Goal: Information Seeking & Learning: Compare options

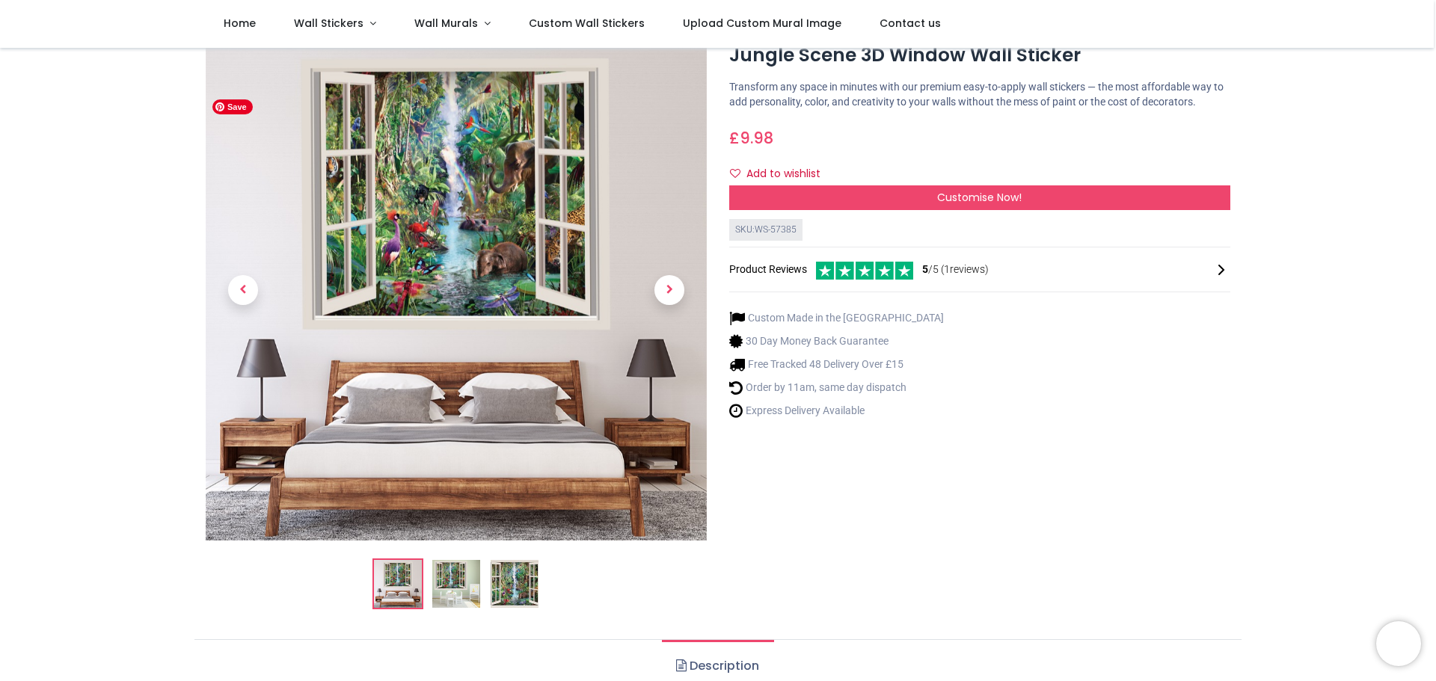
scroll to position [150, 0]
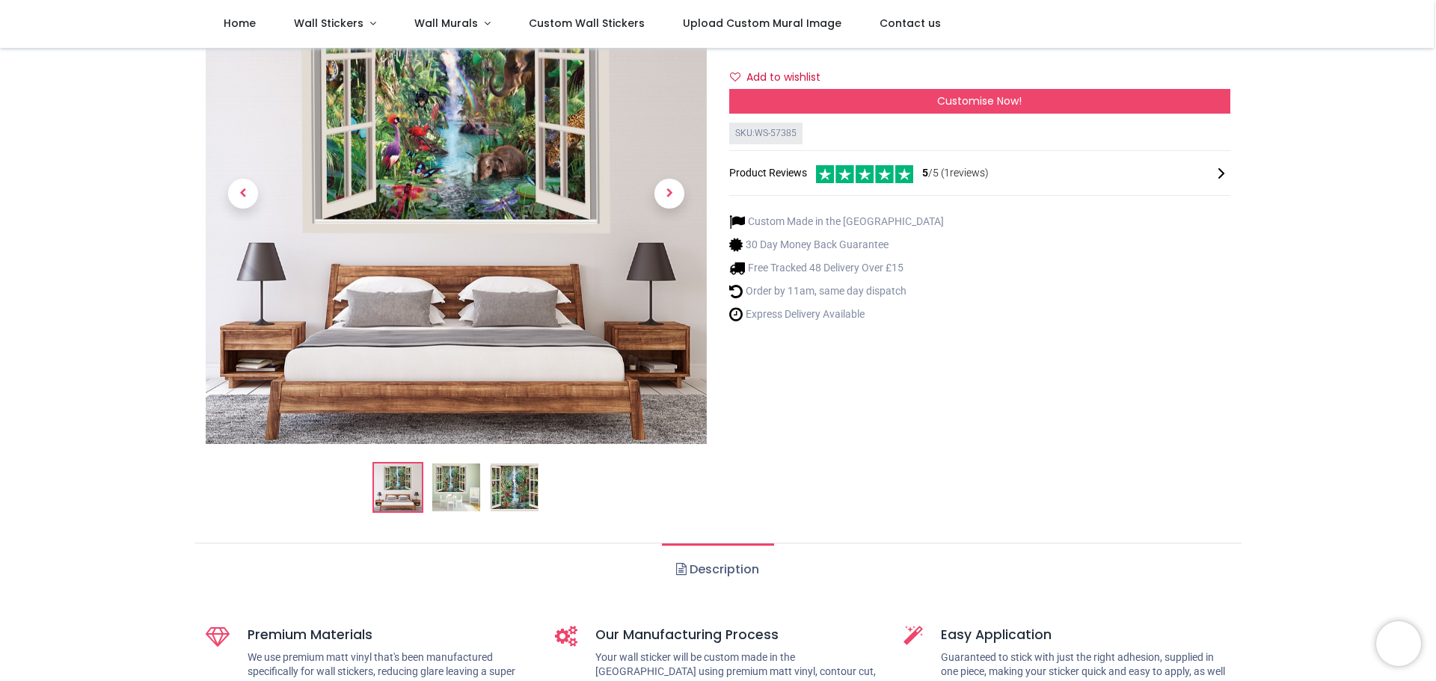
click at [454, 490] on img at bounding box center [456, 488] width 48 height 48
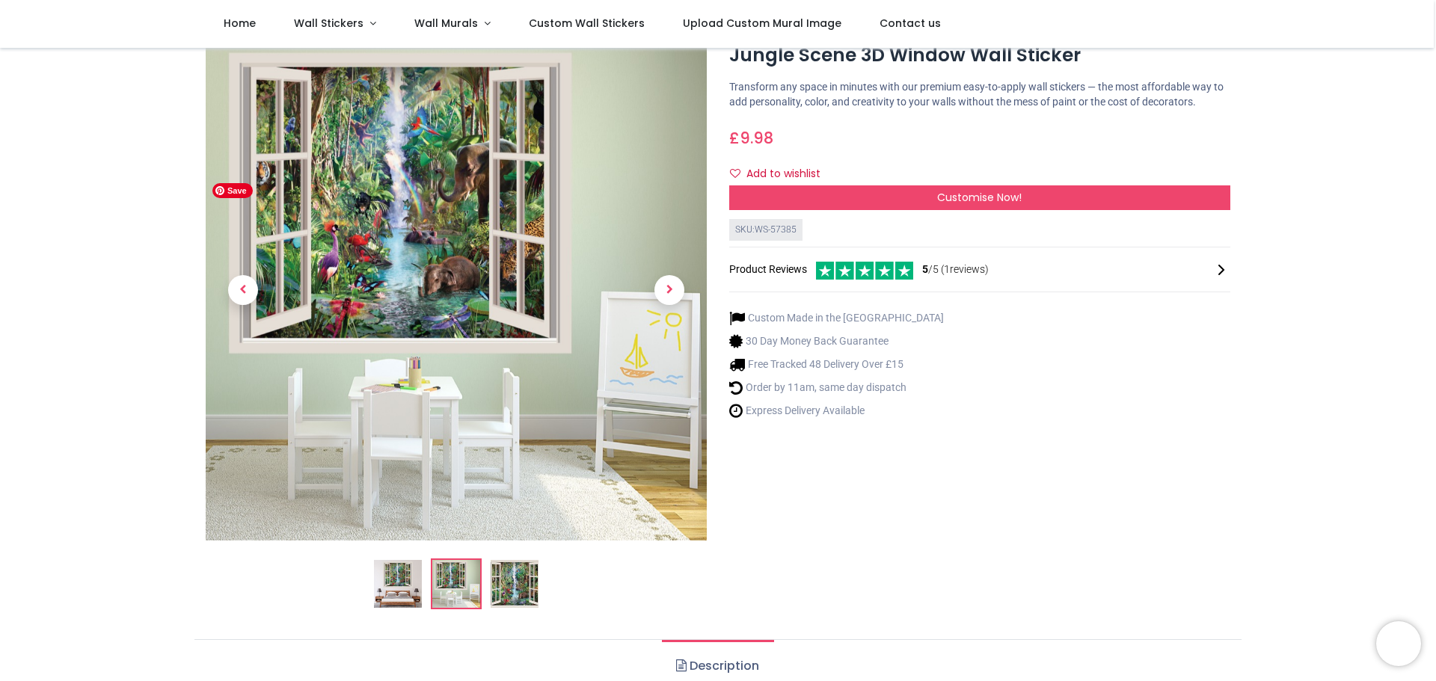
scroll to position [75, 0]
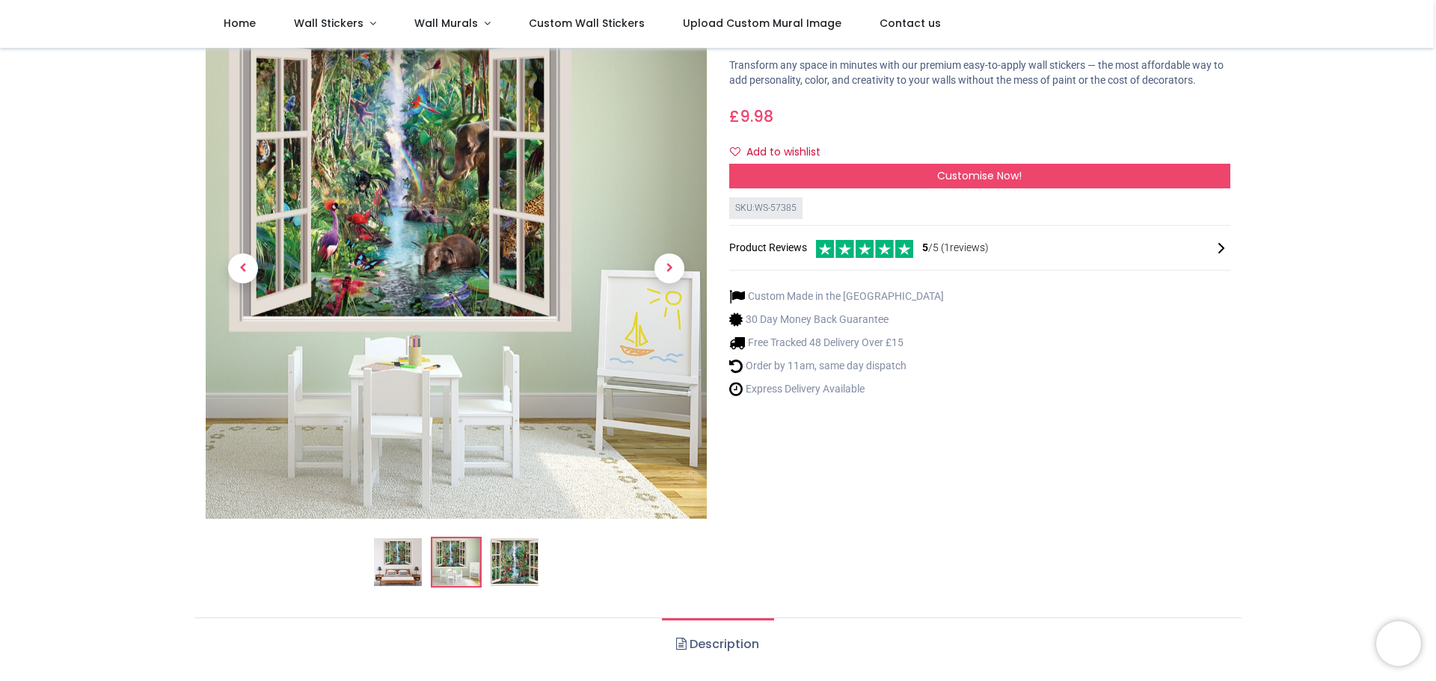
click at [507, 566] on img at bounding box center [515, 562] width 48 height 48
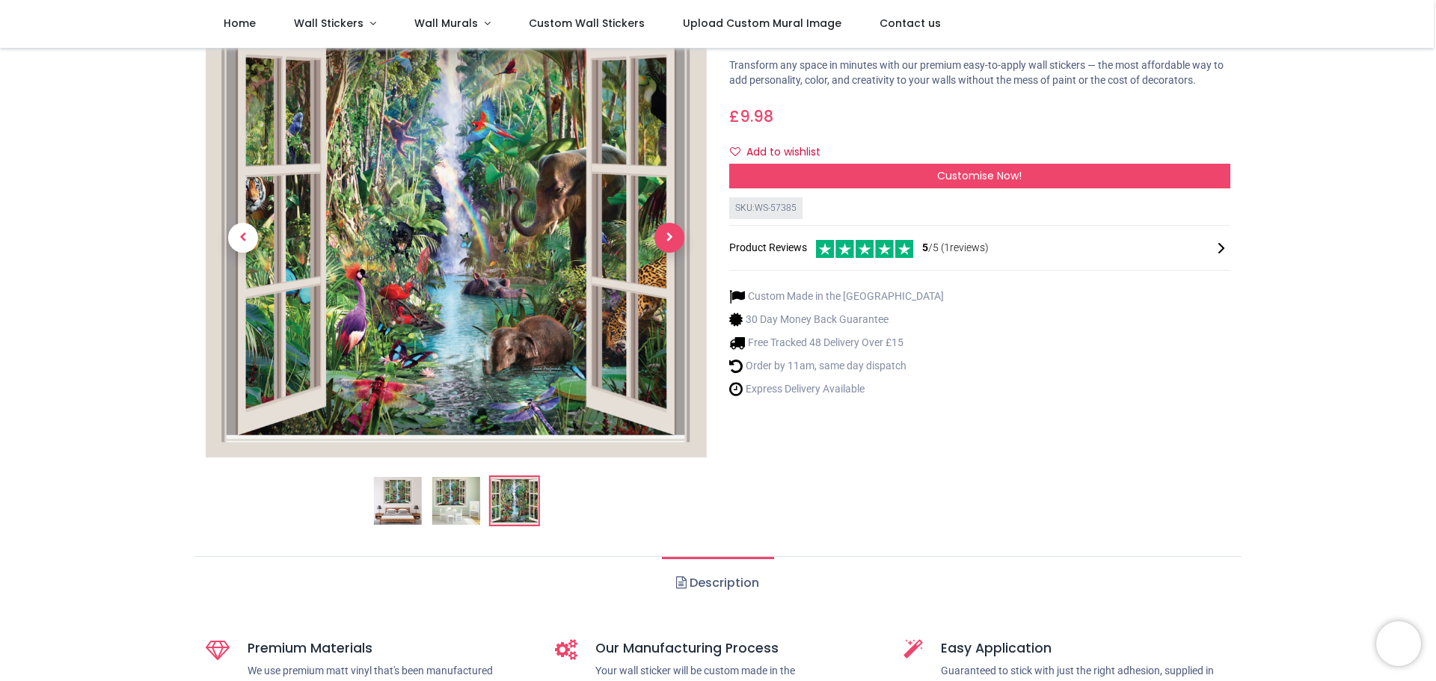
click at [671, 233] on span "Next" at bounding box center [669, 238] width 30 height 30
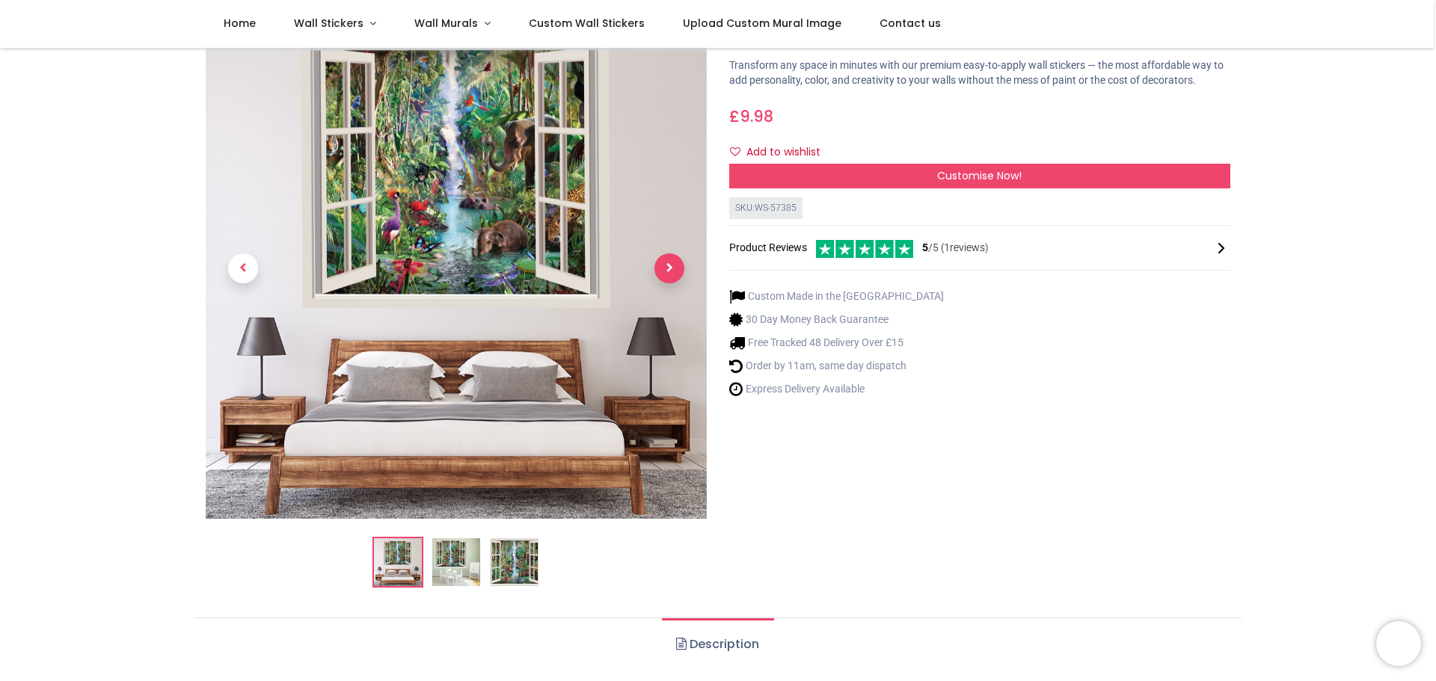
click at [671, 233] on link at bounding box center [669, 268] width 75 height 351
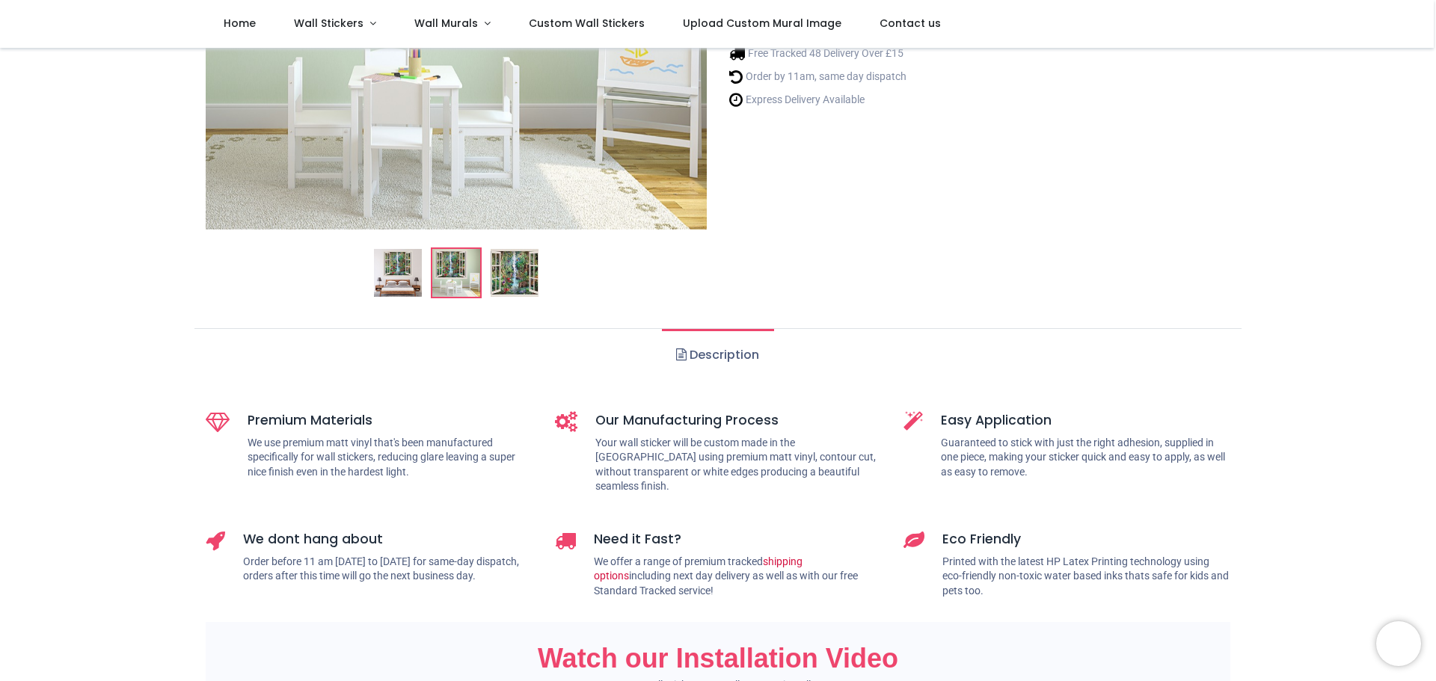
scroll to position [374, 0]
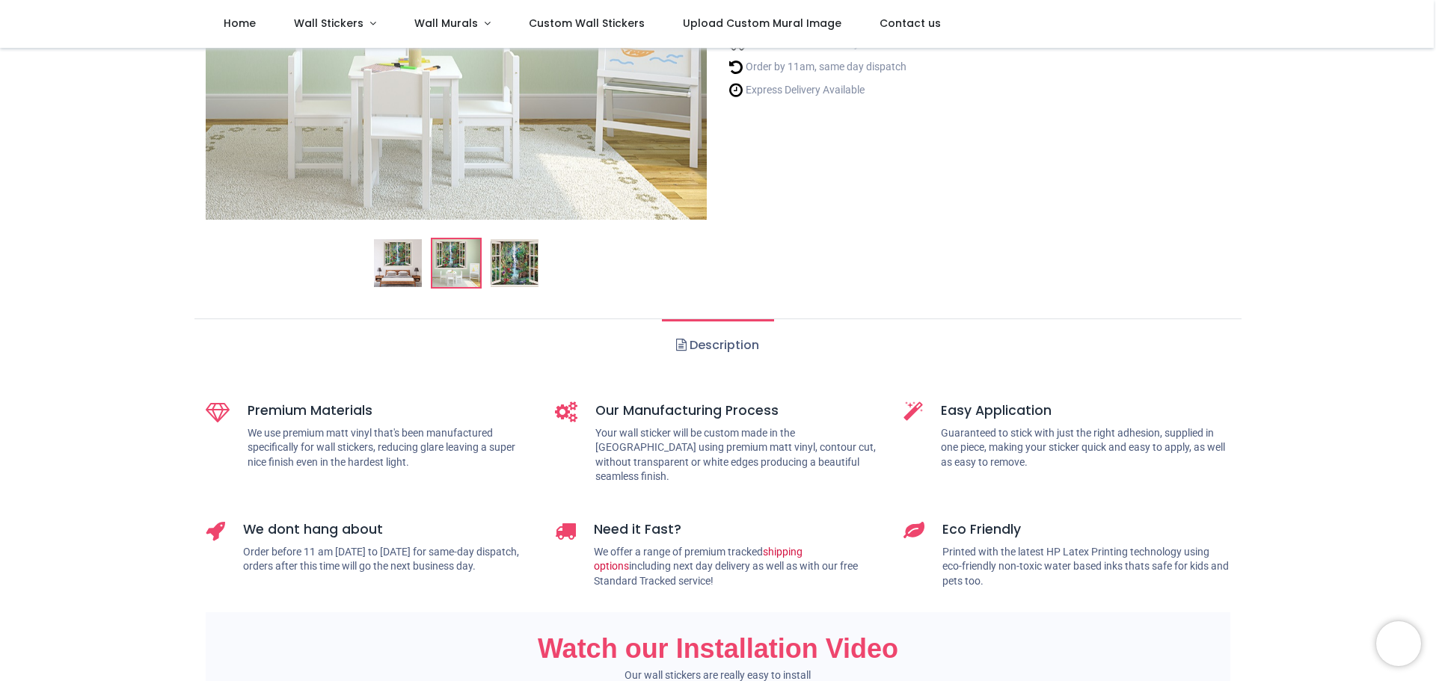
click at [729, 344] on link "Description" at bounding box center [717, 345] width 111 height 52
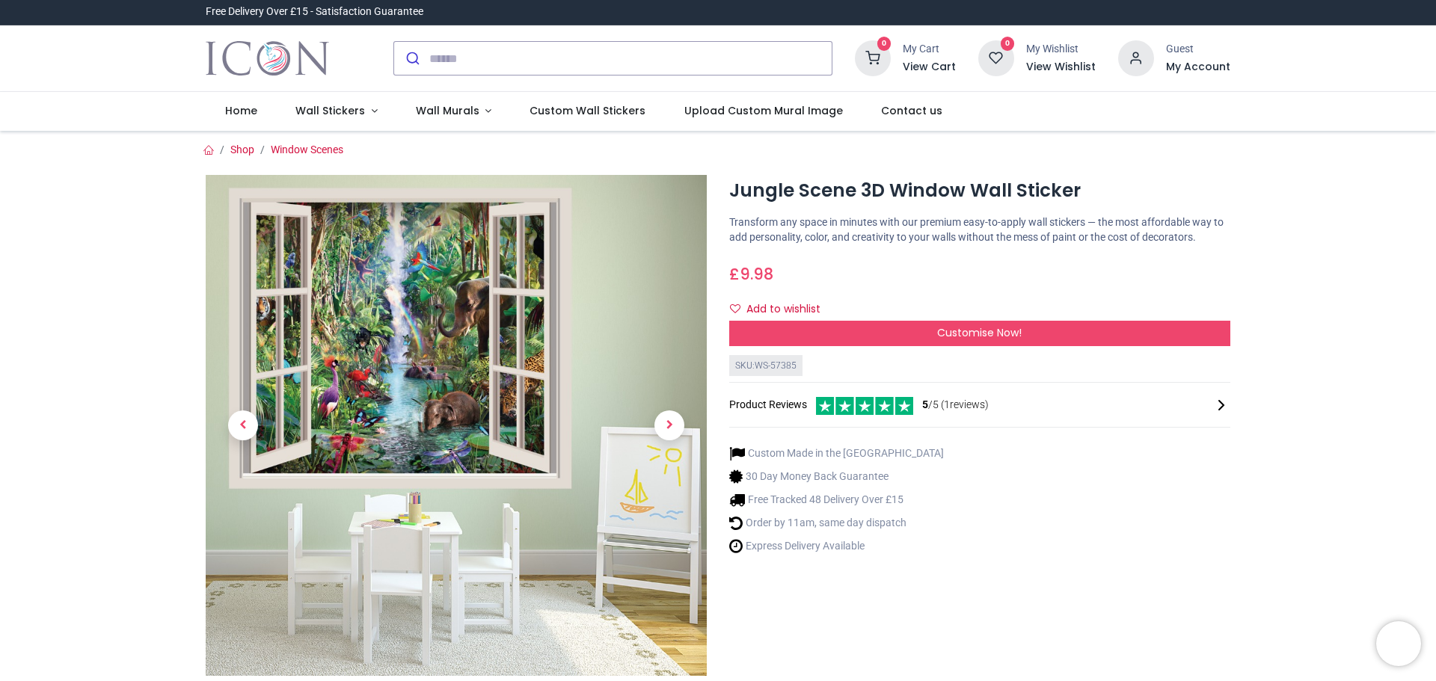
scroll to position [0, 0]
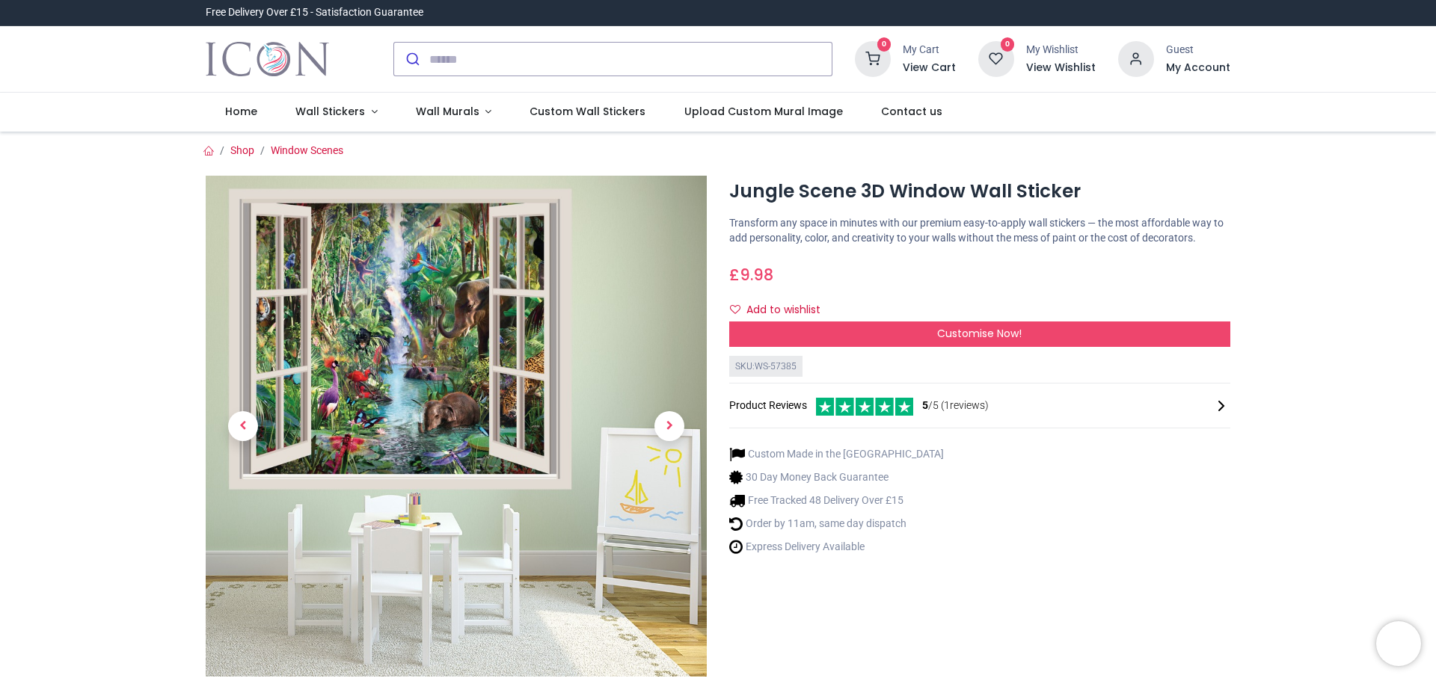
click at [870, 402] on icon at bounding box center [864, 407] width 97 height 18
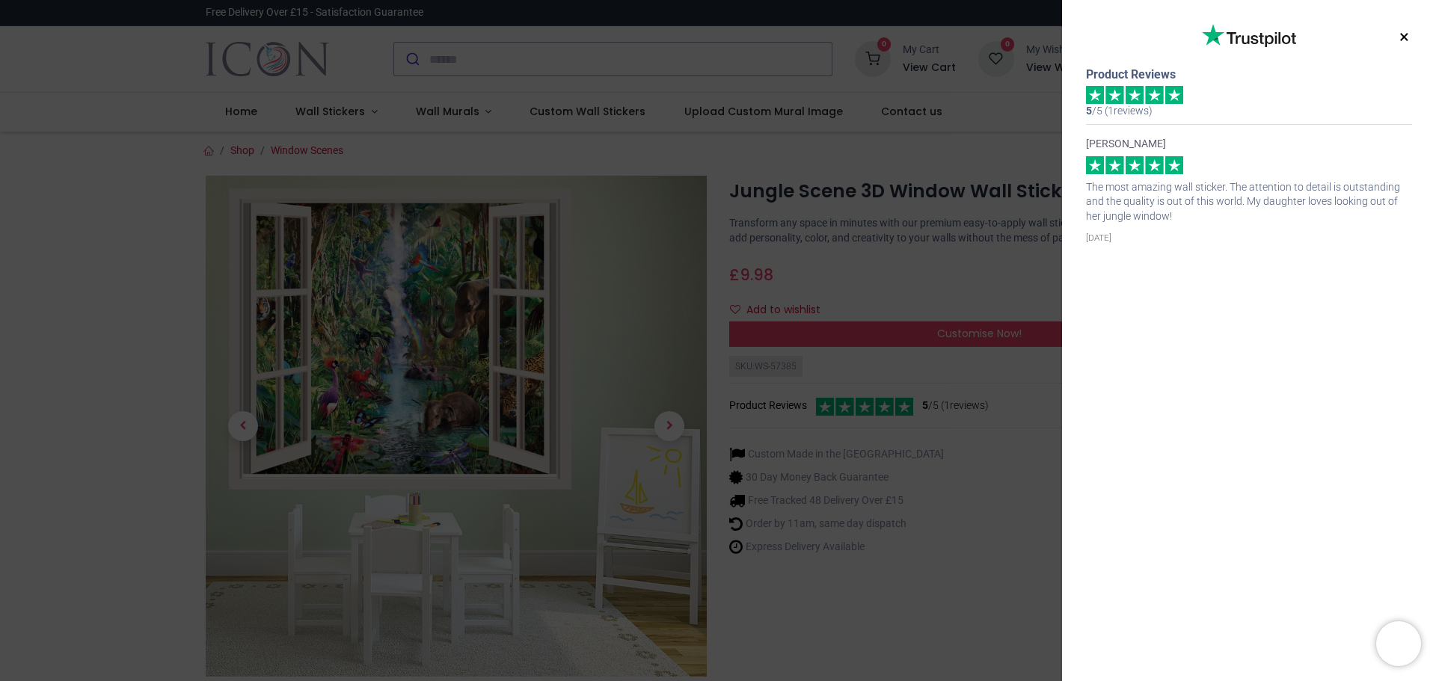
click at [1402, 39] on button "×" at bounding box center [1404, 37] width 19 height 27
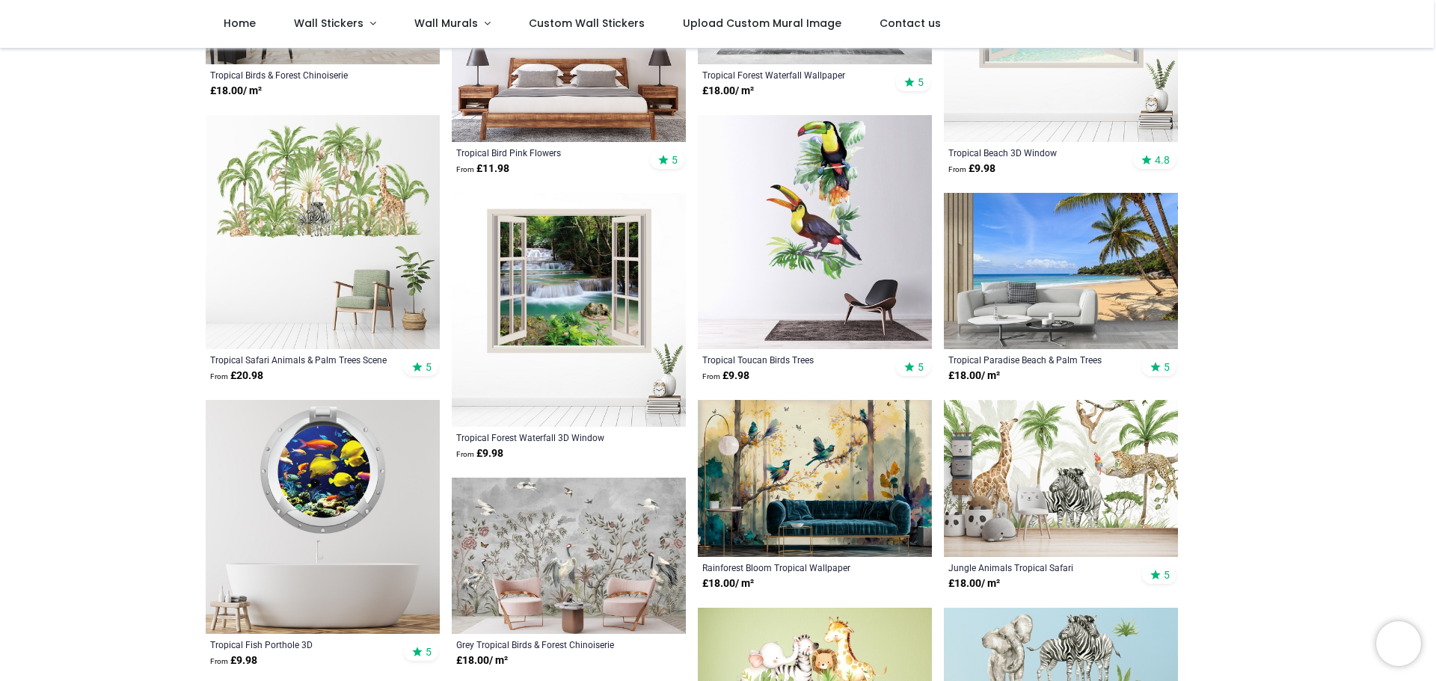
scroll to position [299, 0]
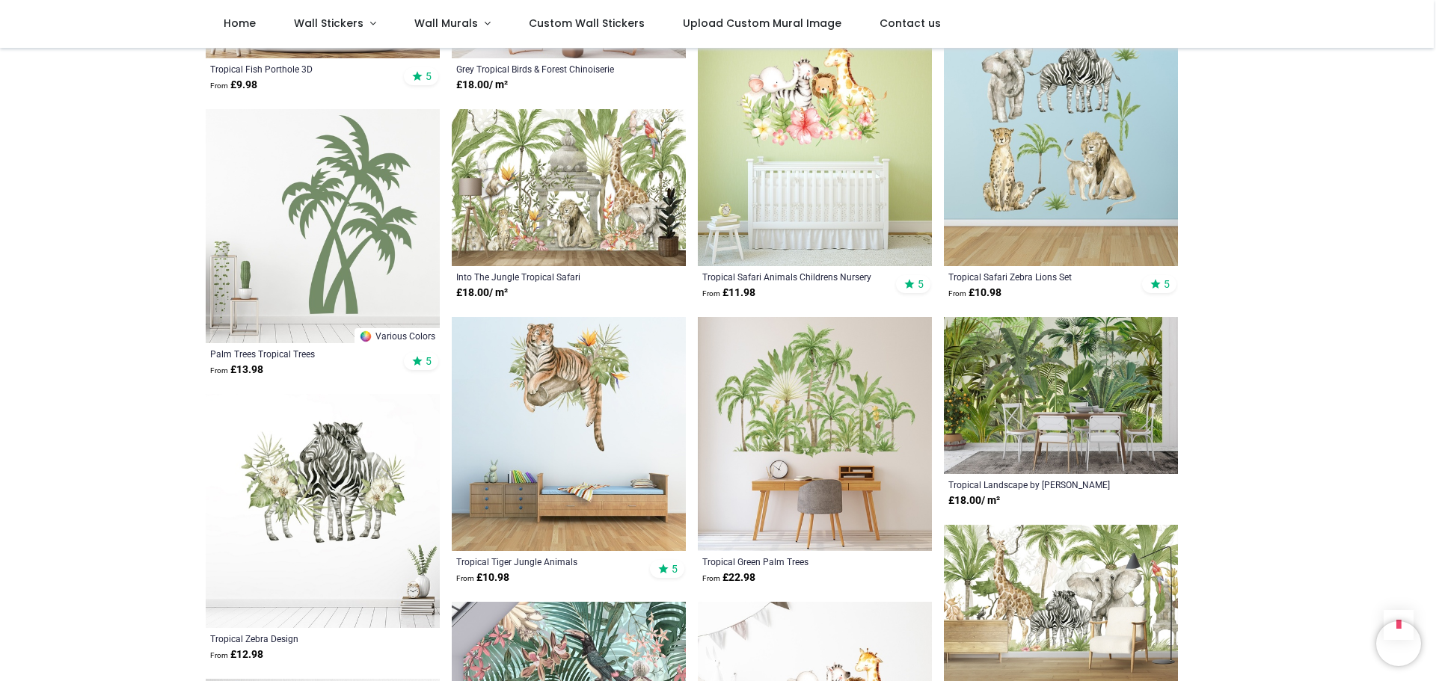
scroll to position [897, 0]
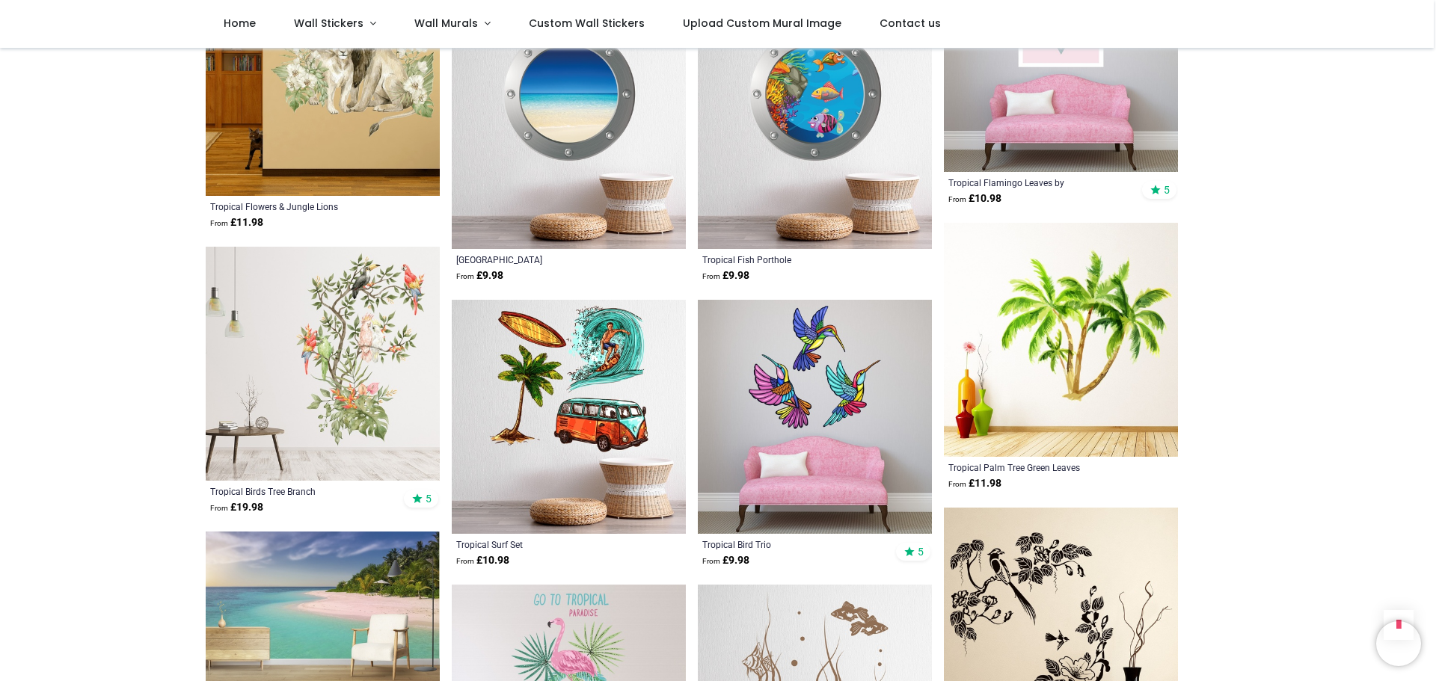
scroll to position [2692, 0]
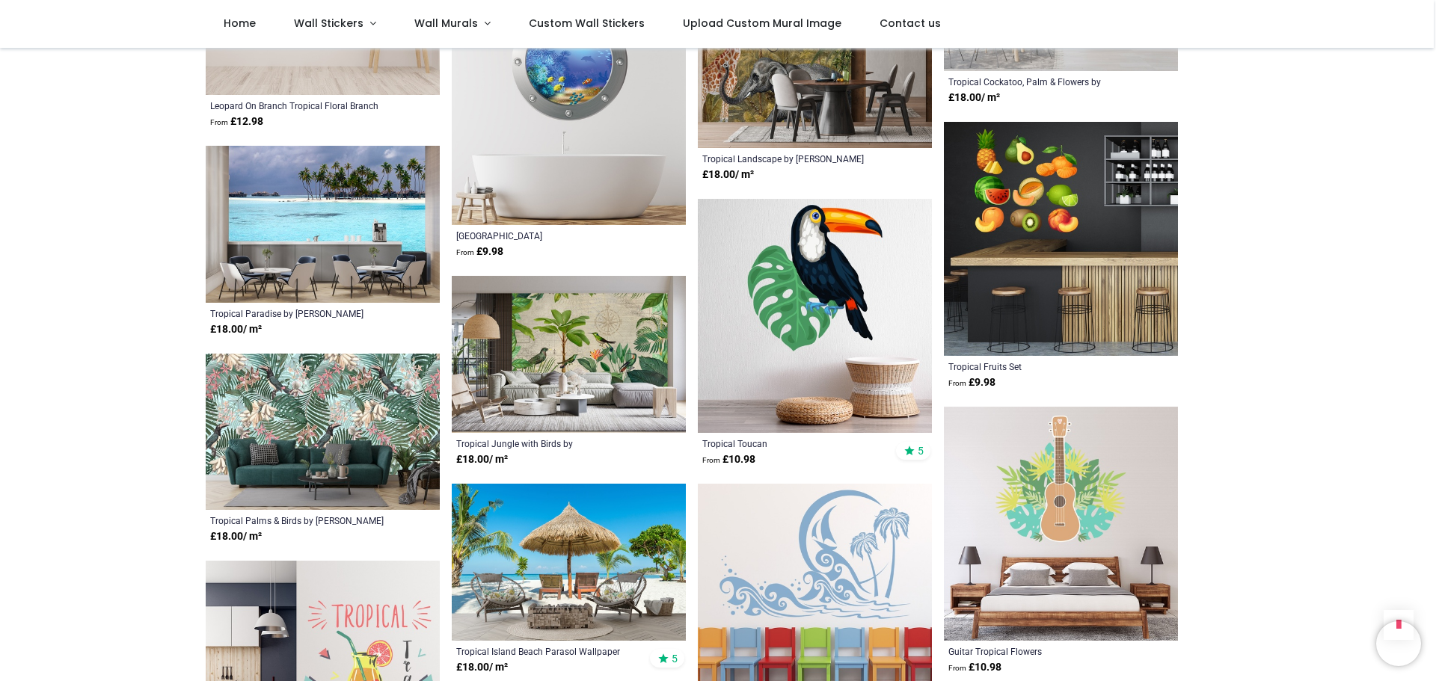
scroll to position [4487, 0]
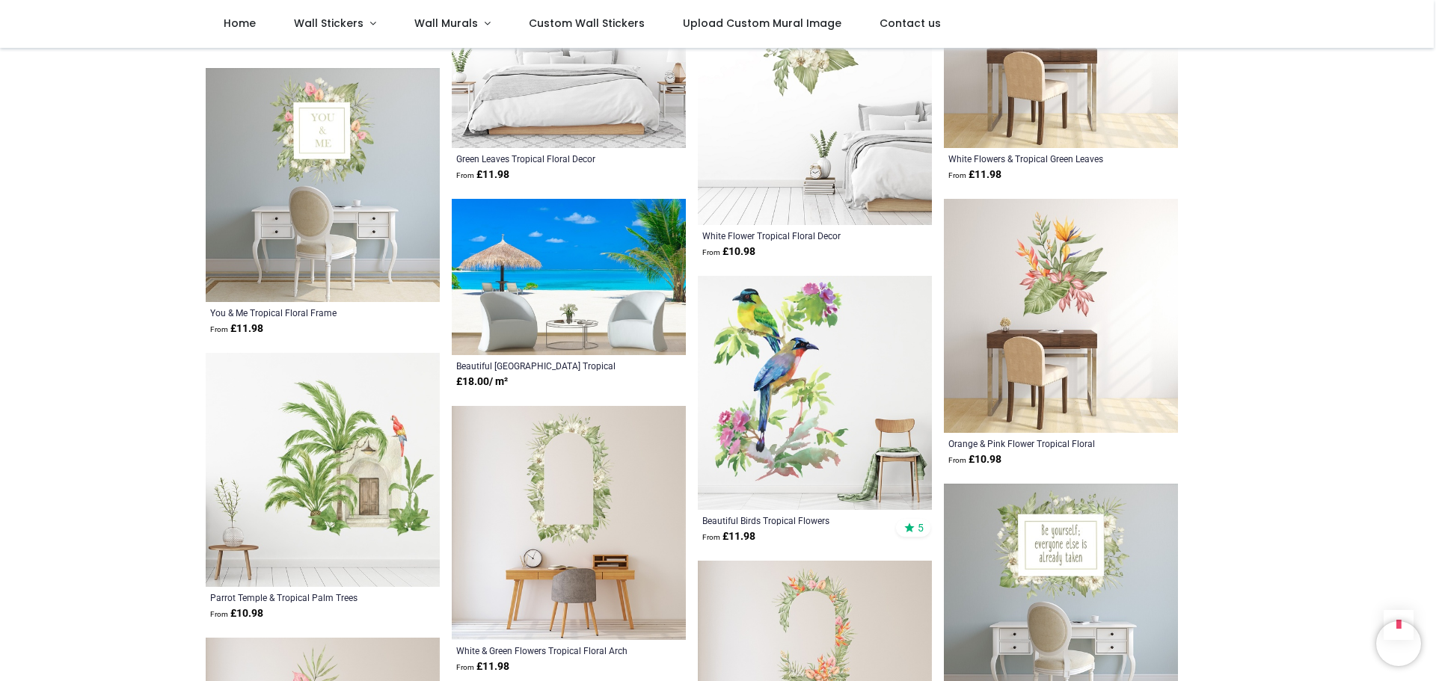
scroll to position [5684, 0]
